Goal: Find specific page/section: Find specific page/section

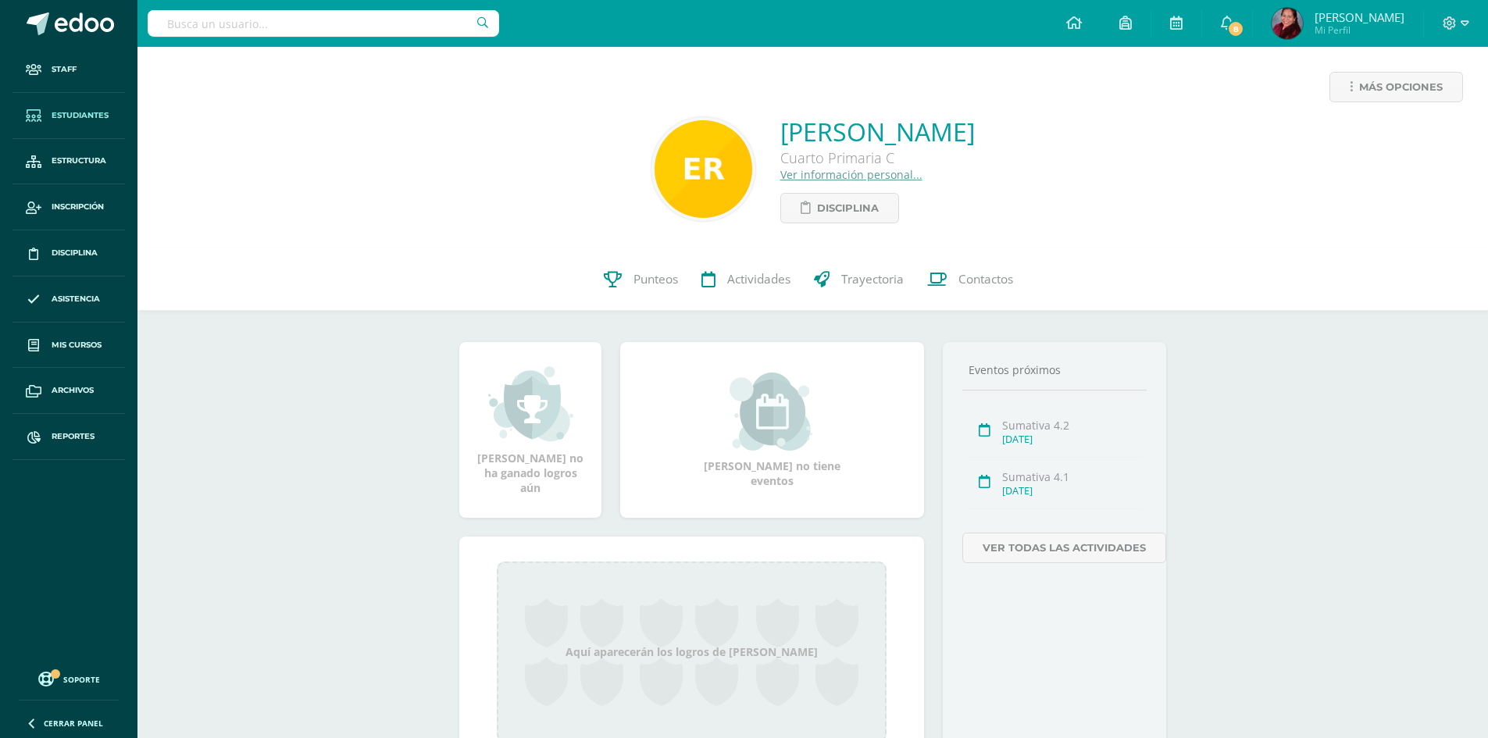
click at [60, 110] on span "Estudiantes" at bounding box center [80, 115] width 57 height 12
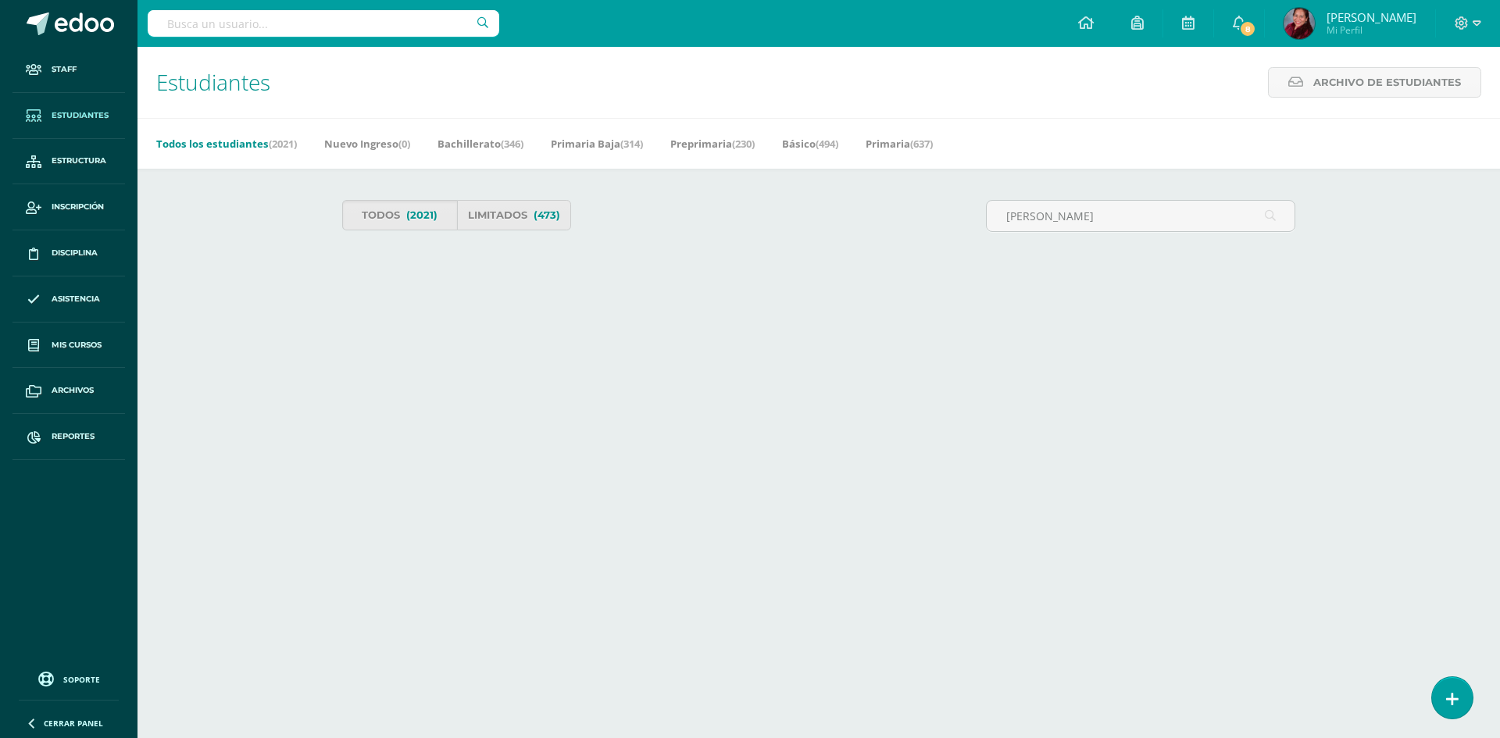
type input "[PERSON_NAME]"
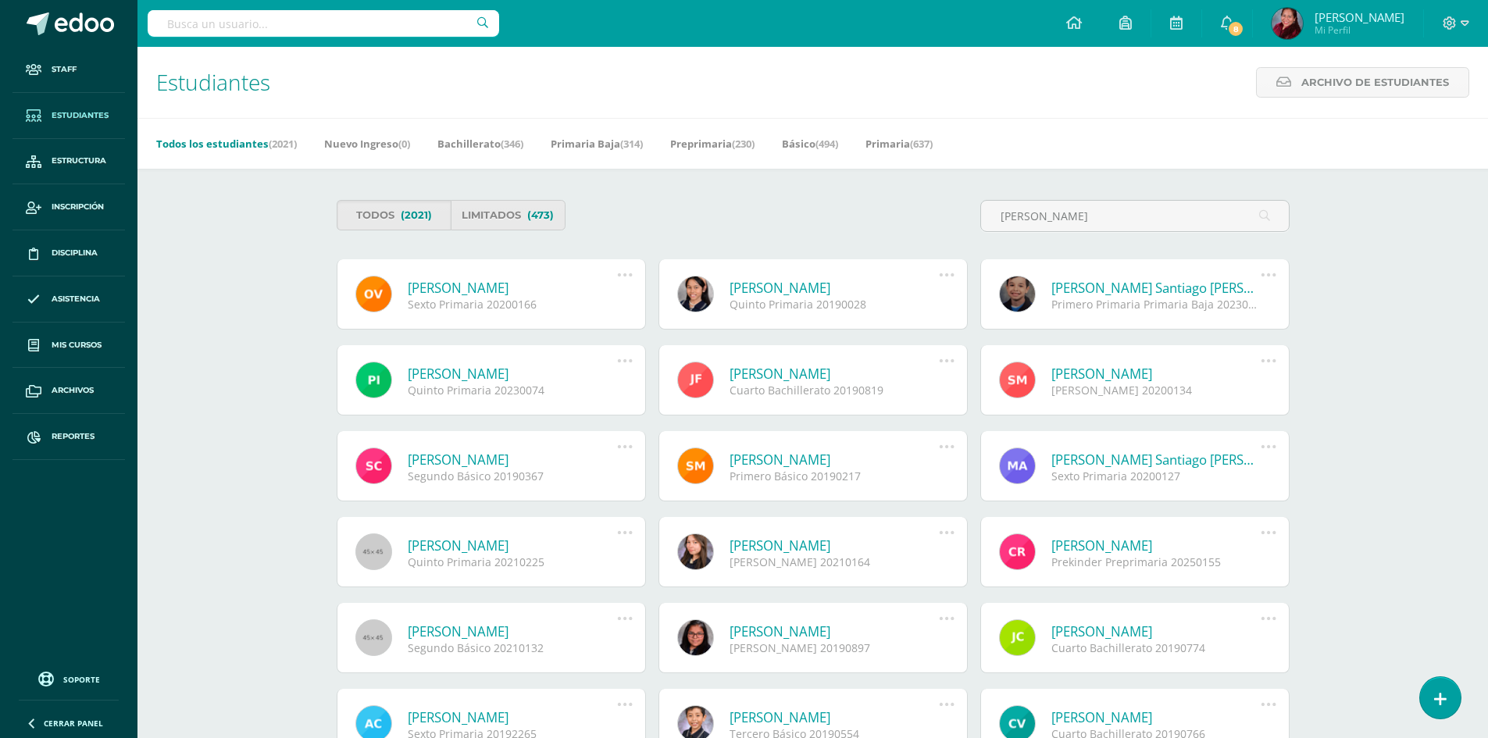
click at [525, 283] on link "[PERSON_NAME]" at bounding box center [513, 288] width 210 height 18
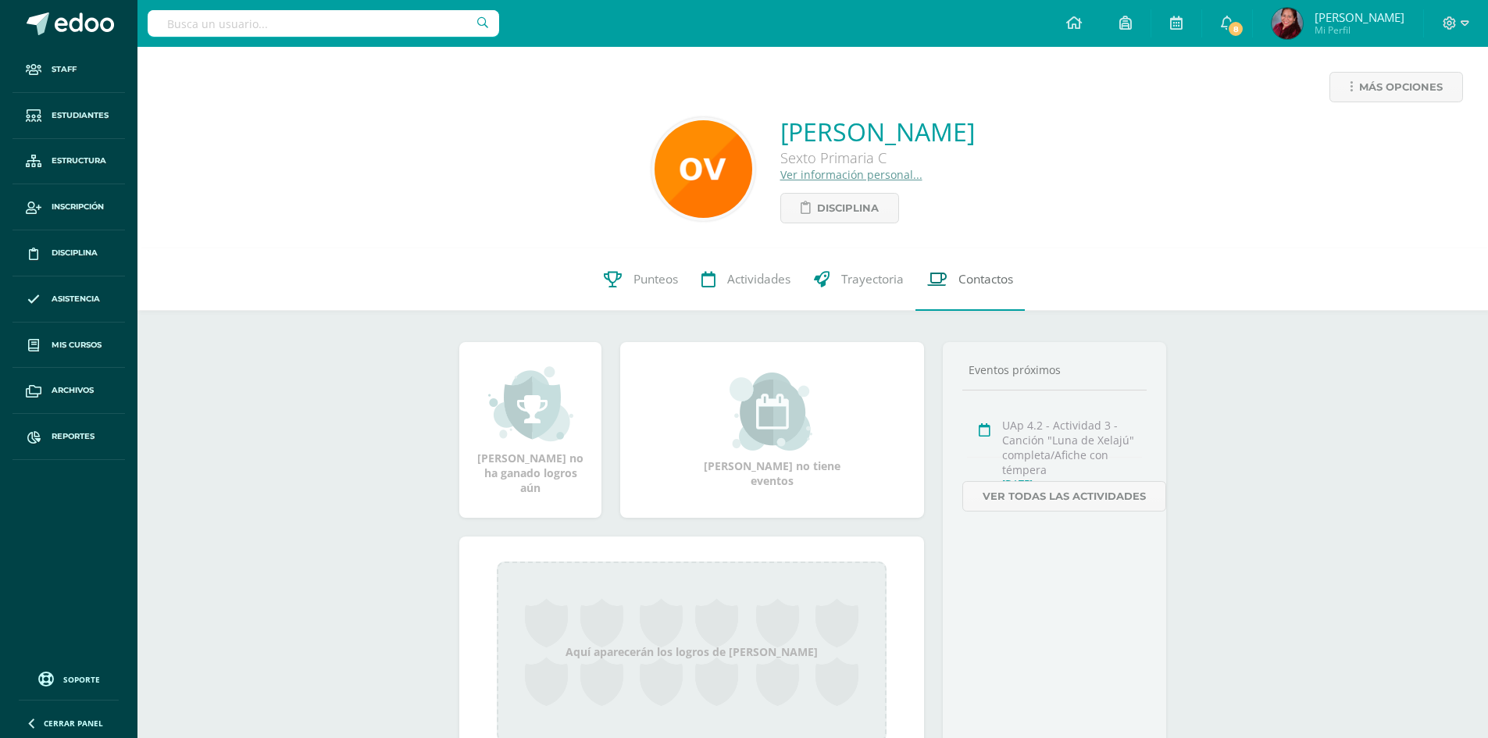
click at [975, 277] on span "Contactos" at bounding box center [986, 279] width 55 height 16
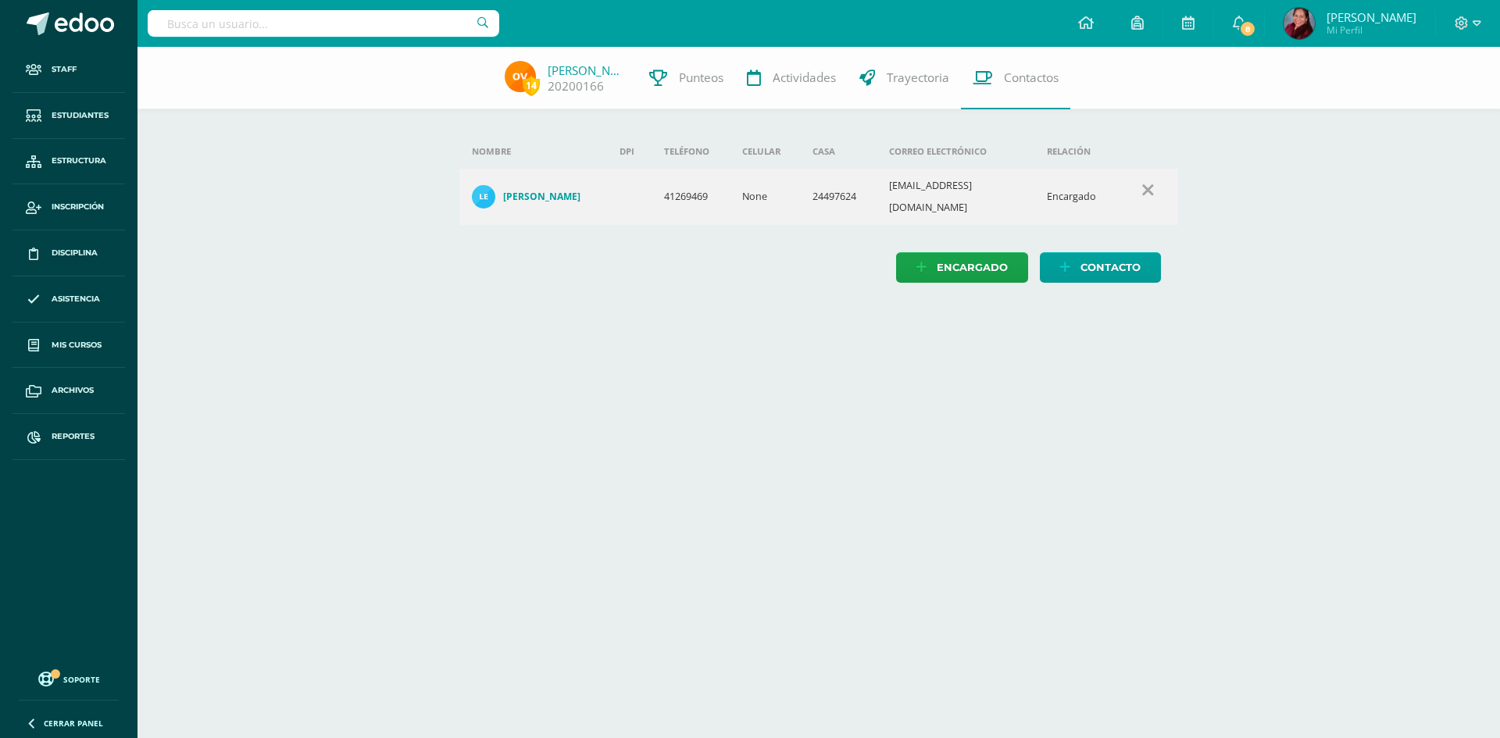
click at [294, 314] on html "Staff Estudiantes Estructura Inscripción Disciplina Asistencia Mis cursos Archi…" at bounding box center [750, 157] width 1500 height 314
